Goal: Use online tool/utility: Use online tool/utility

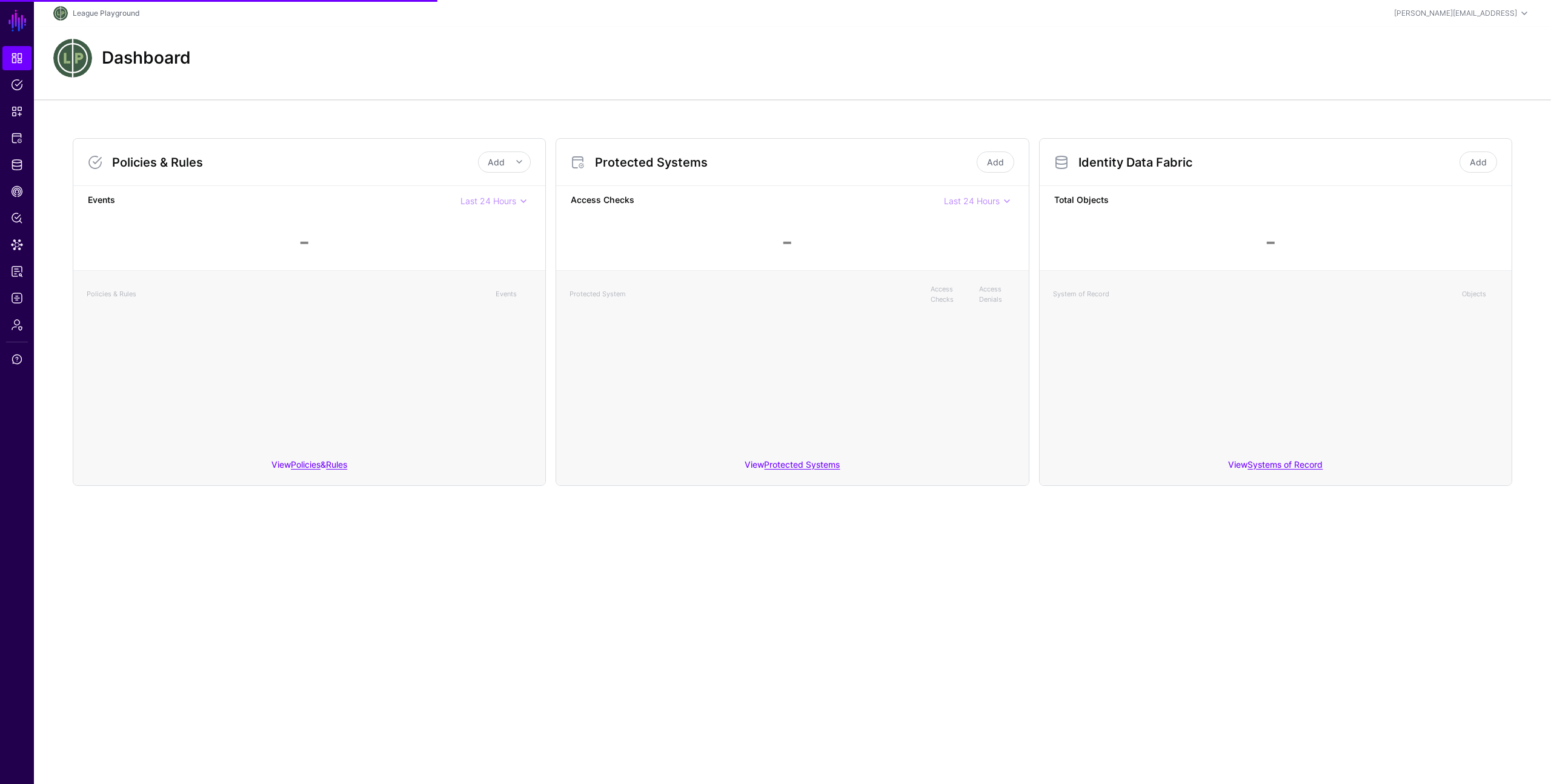
drag, startPoint x: 566, startPoint y: 49, endPoint x: 496, endPoint y: 66, distance: 72.0
click at [566, 49] on div "Dashboard" at bounding box center [793, 59] width 1488 height 39
click at [14, 142] on span "Protected Systems" at bounding box center [17, 138] width 12 height 12
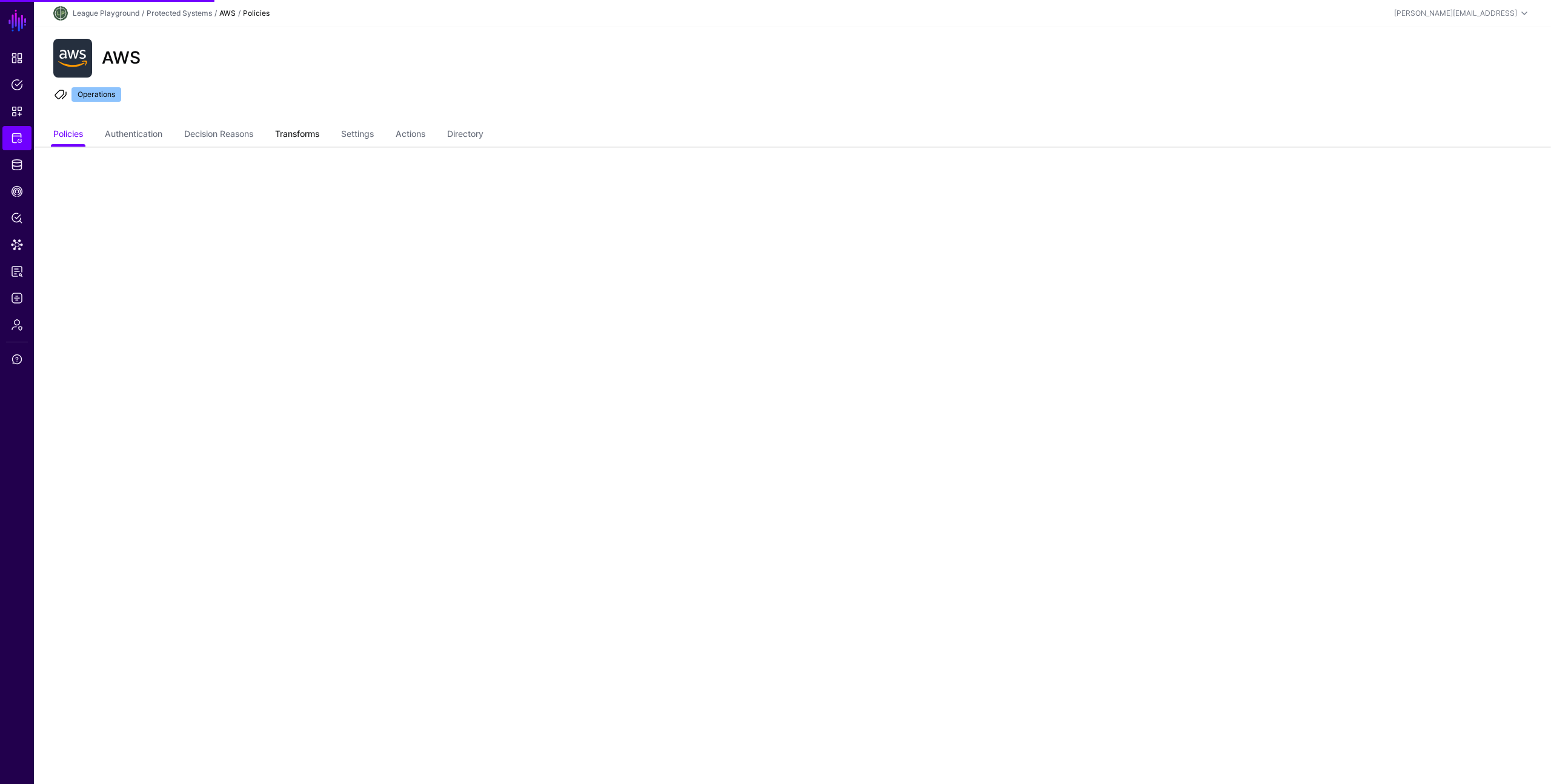
click at [297, 128] on link "Transforms" at bounding box center [297, 134] width 44 height 23
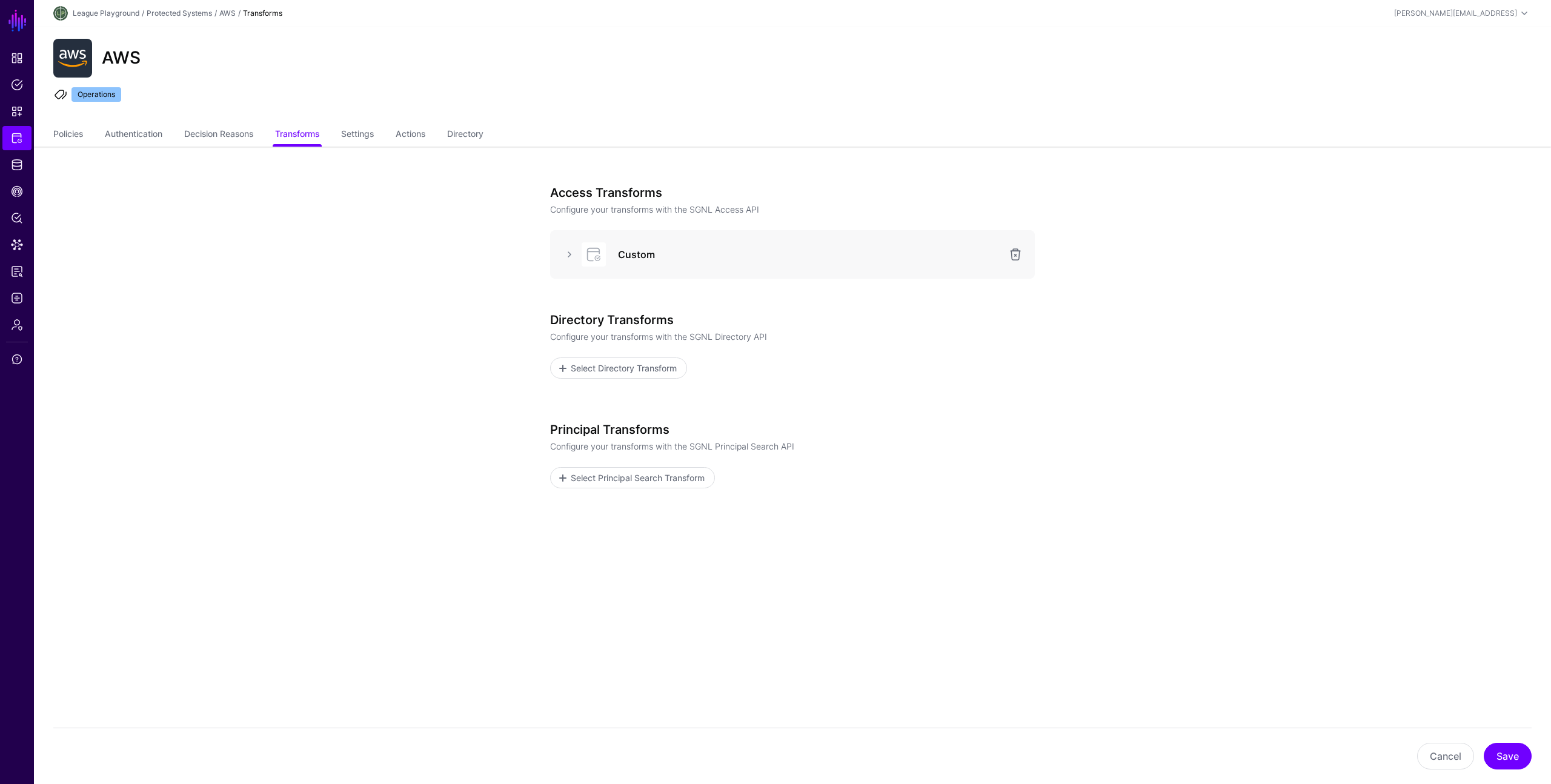
click at [579, 255] on div at bounding box center [592, 255] width 37 height 24
click at [569, 255] on link at bounding box center [569, 254] width 14 height 14
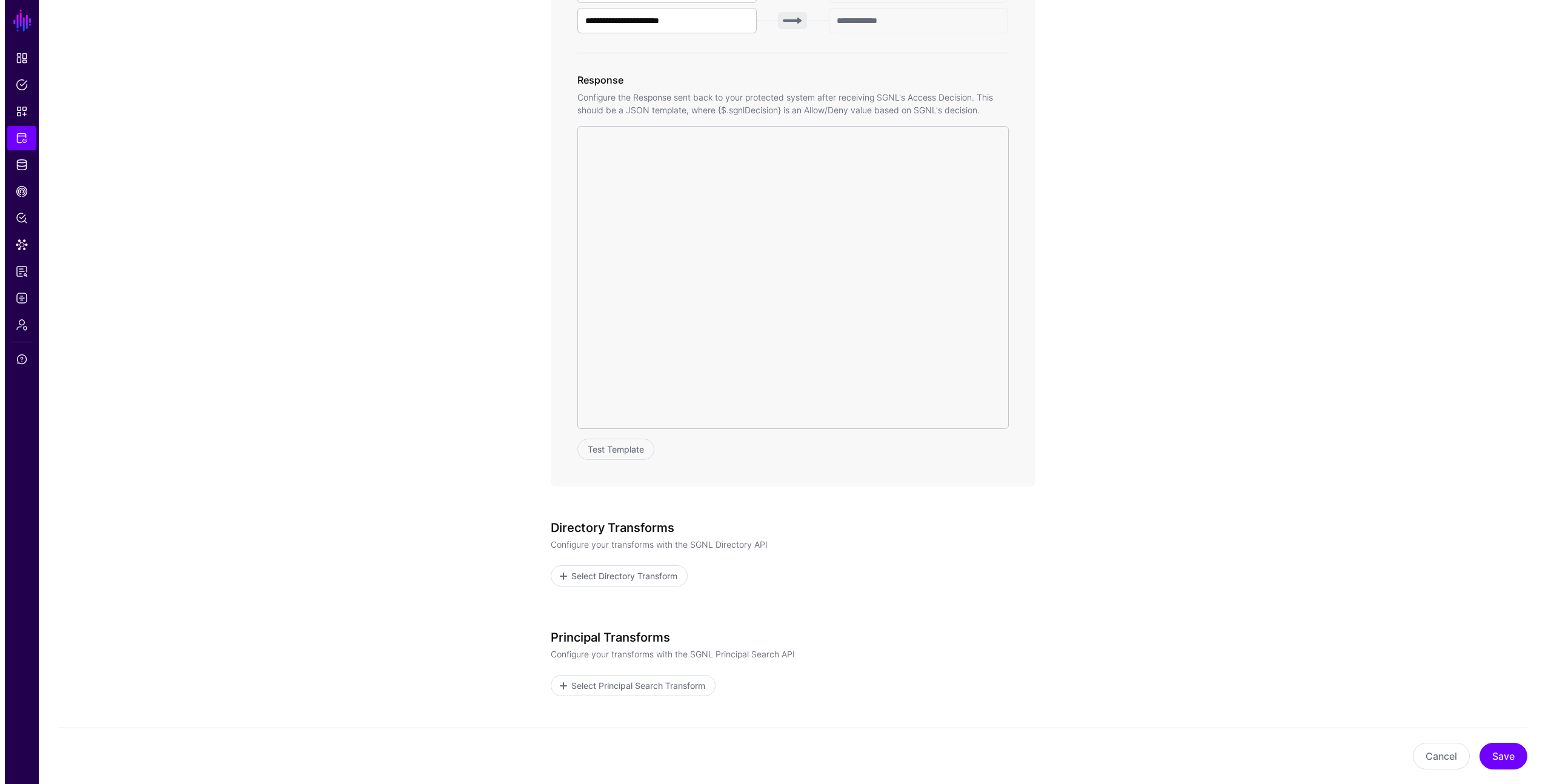
scroll to position [644, 0]
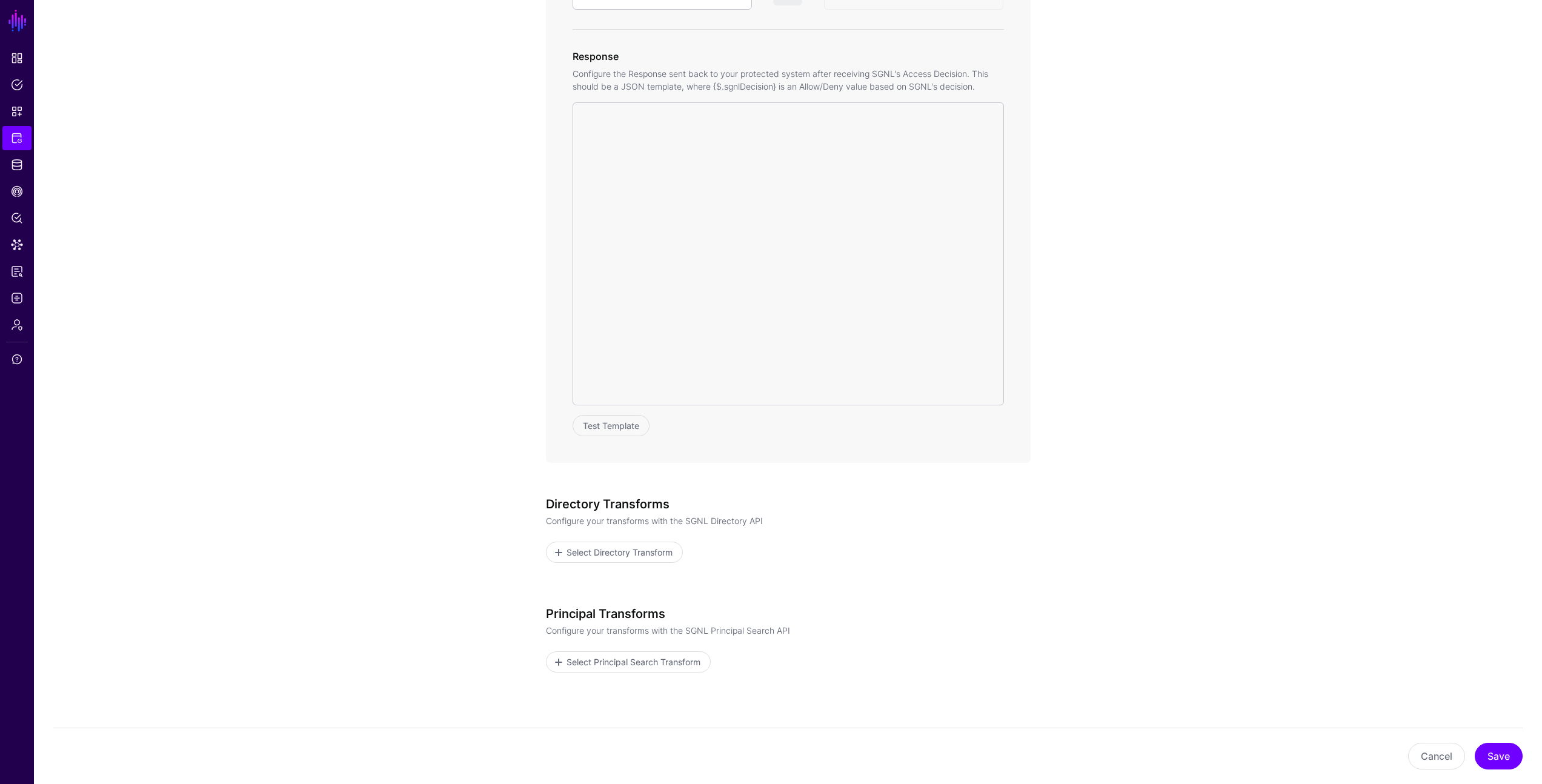
click at [828, 324] on div at bounding box center [788, 254] width 432 height 303
click at [775, 259] on div at bounding box center [788, 254] width 432 height 303
click at [739, 196] on div at bounding box center [788, 254] width 432 height 303
click at [617, 413] on div "Test Template" at bounding box center [788, 269] width 432 height 334
click at [616, 423] on button "Test Template" at bounding box center [611, 426] width 77 height 21
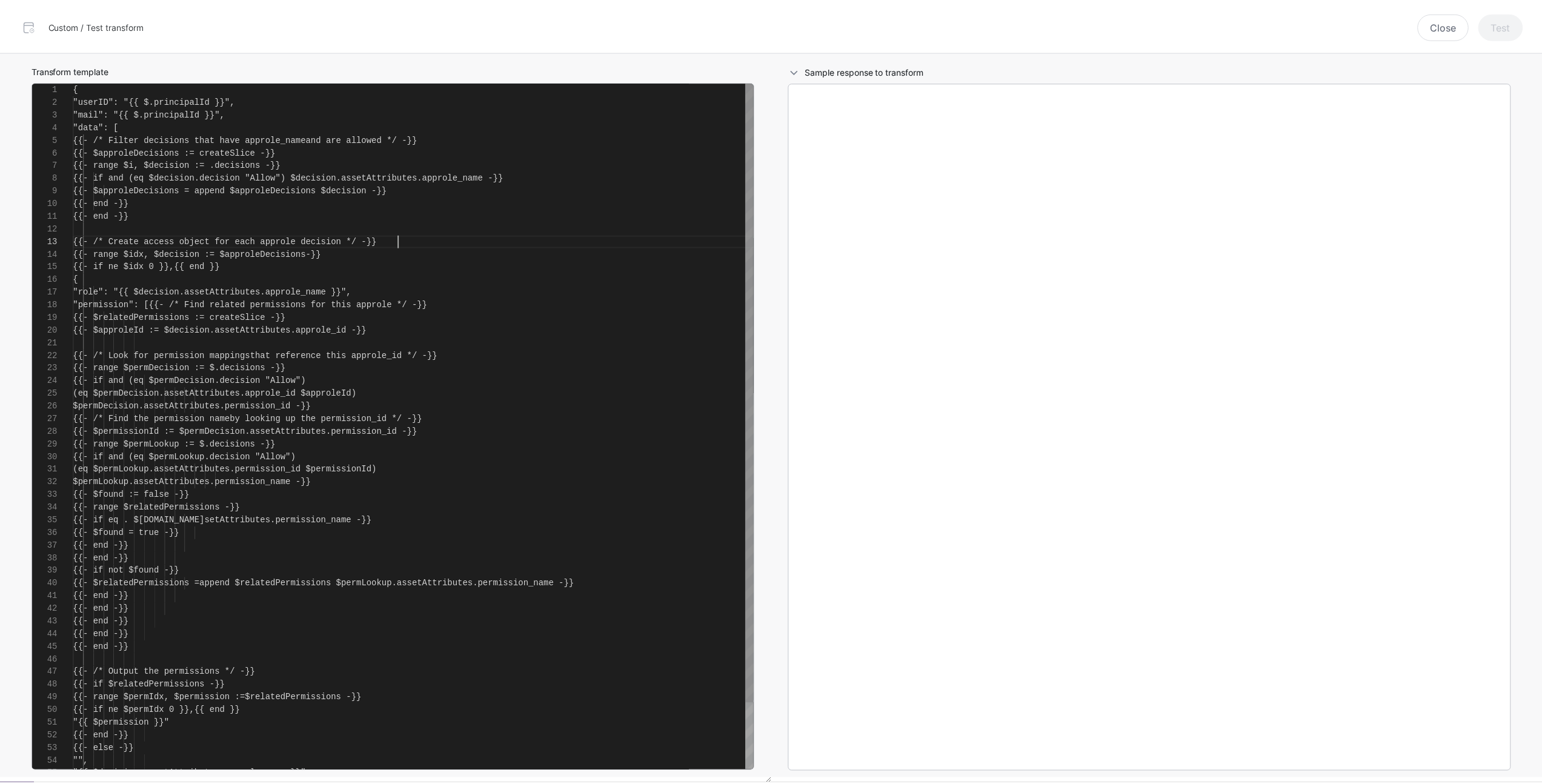
scroll to position [26, 0]
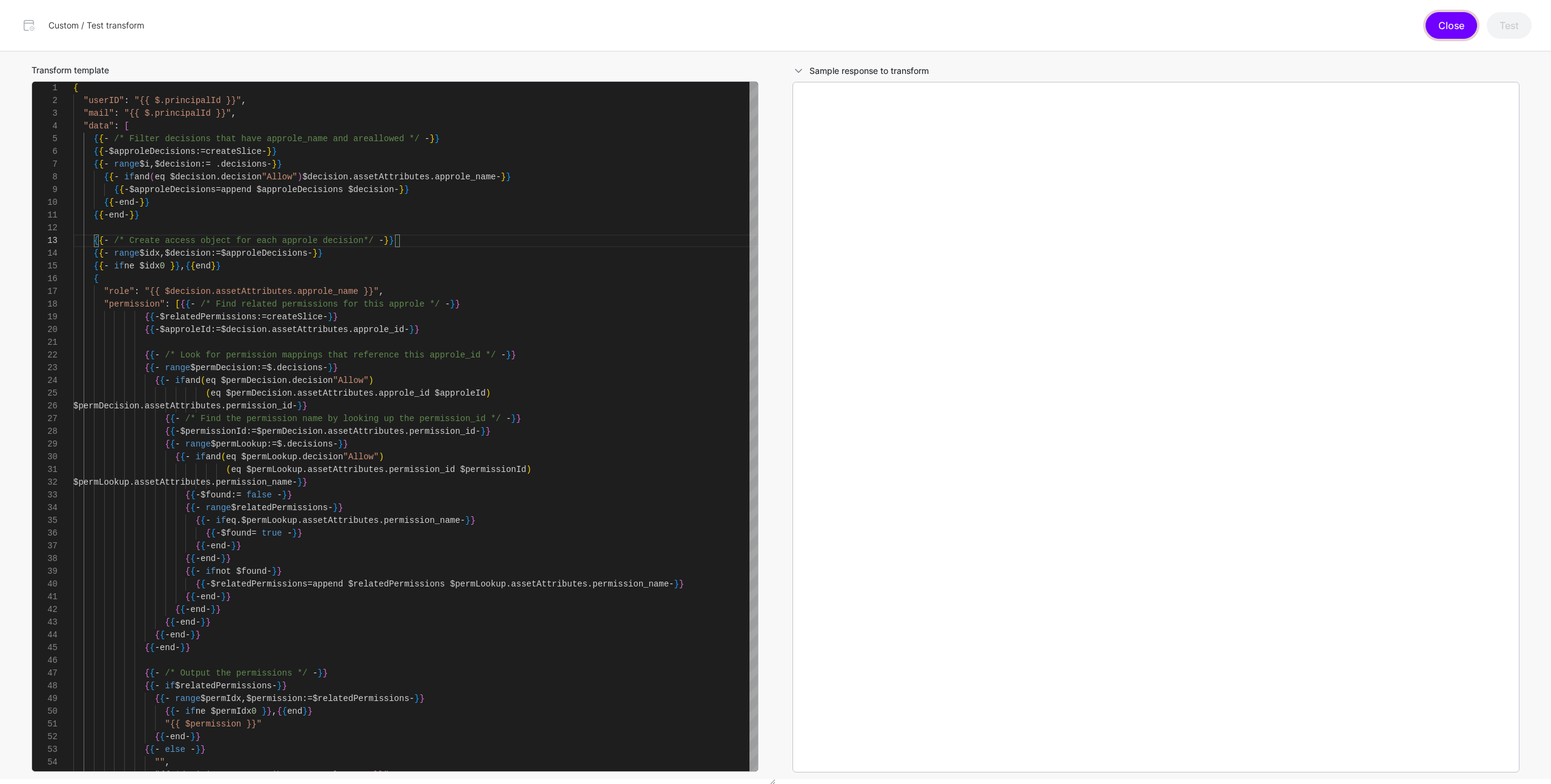
click at [1456, 35] on button "Close" at bounding box center [1451, 25] width 51 height 26
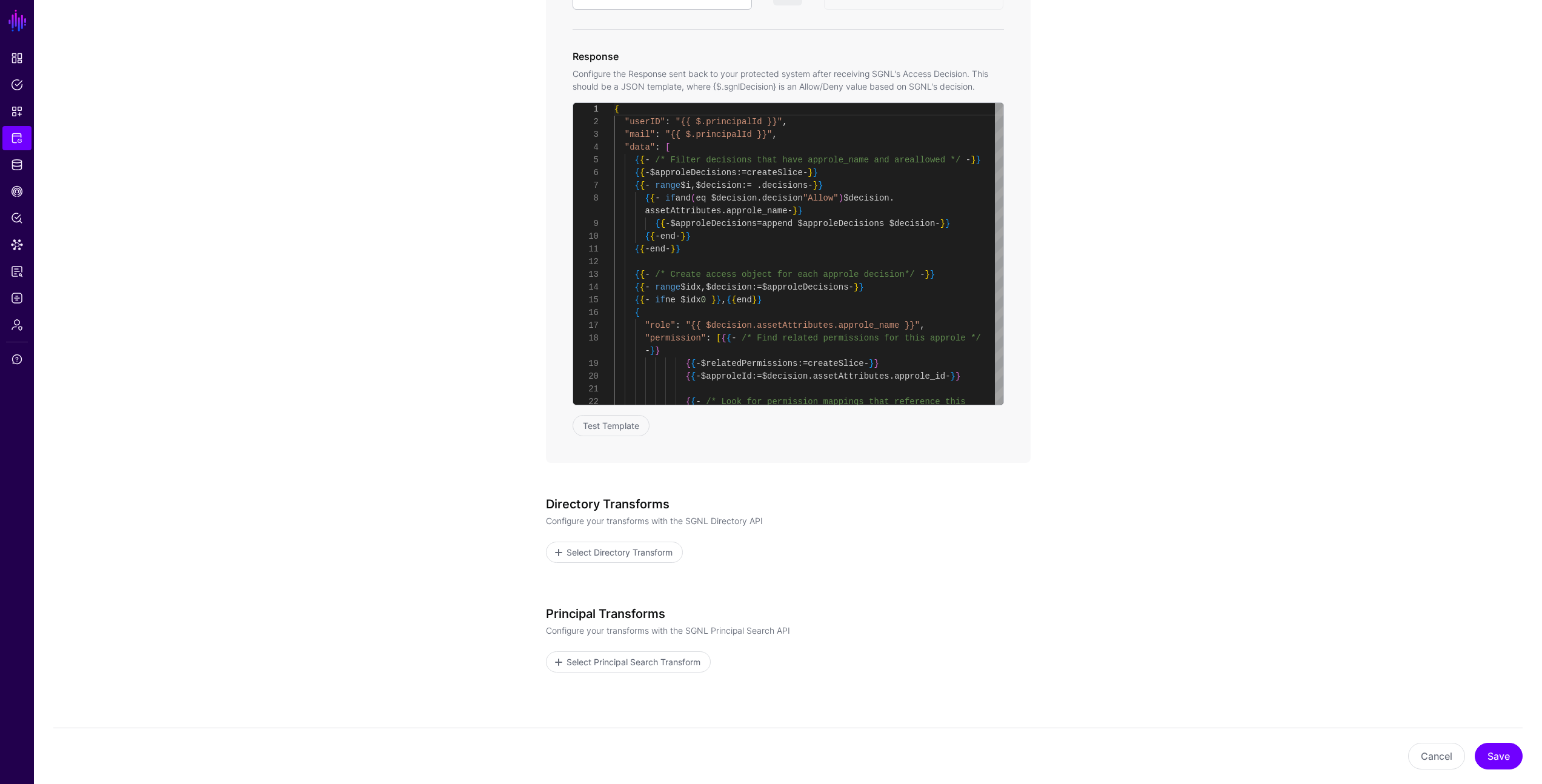
click at [1278, 207] on app-integrations-item-transforms "**********" at bounding box center [788, 177] width 1509 height 1349
click at [1234, 464] on app-integrations-item-transforms "**********" at bounding box center [788, 177] width 1509 height 1349
